Goal: Book appointment/travel/reservation

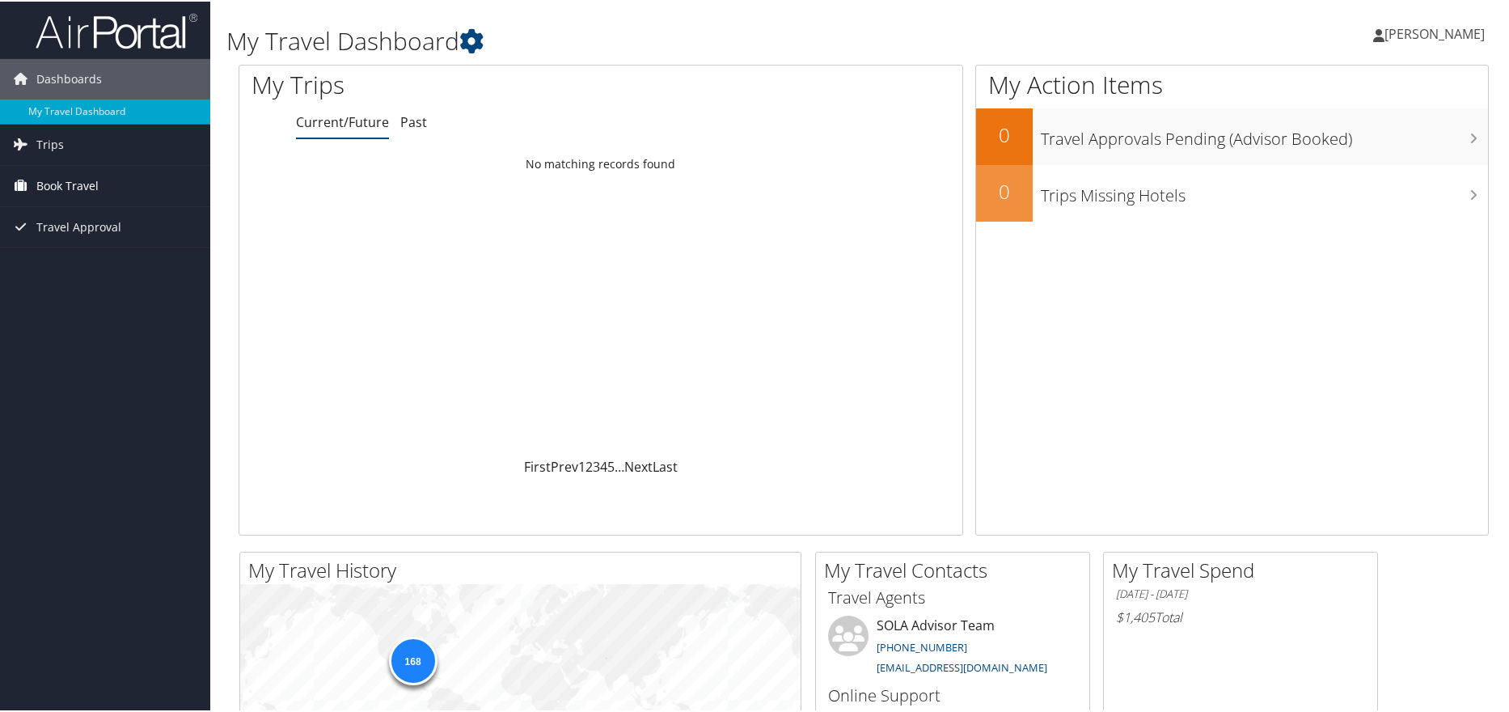
click at [43, 187] on span "Book Travel" at bounding box center [67, 184] width 62 height 40
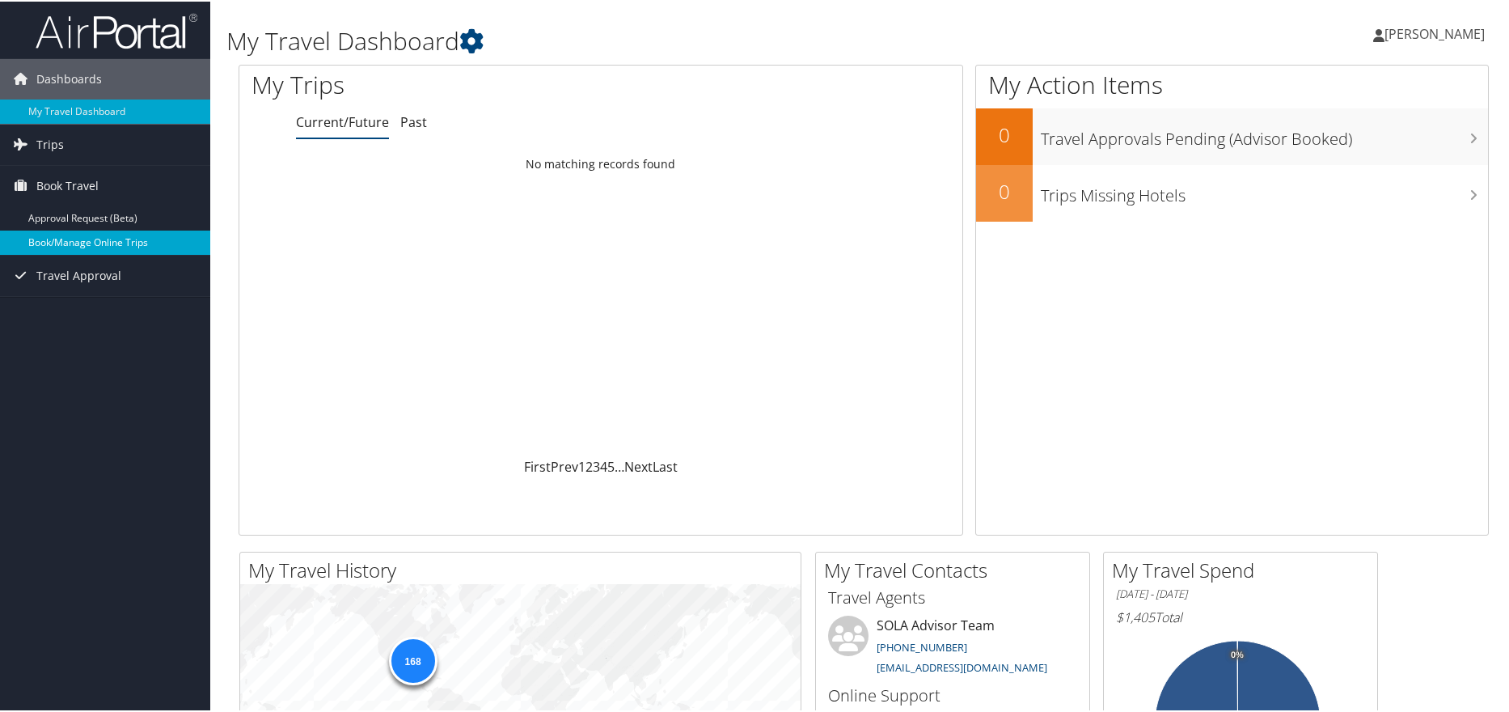
click at [93, 237] on link "Book/Manage Online Trips" at bounding box center [105, 241] width 210 height 24
